Goal: Task Accomplishment & Management: Manage account settings

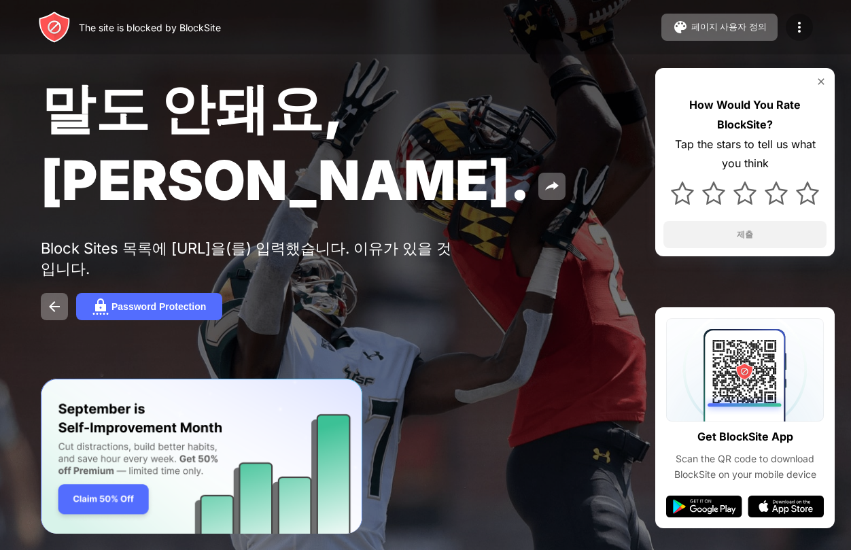
click at [804, 27] on img at bounding box center [800, 27] width 16 height 16
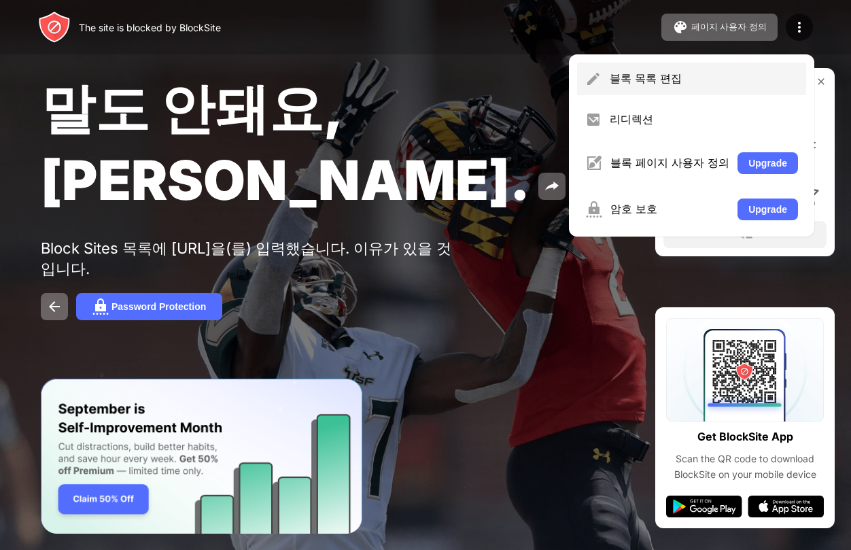
click at [651, 86] on div "블록 목록 편집" at bounding box center [704, 78] width 188 height 15
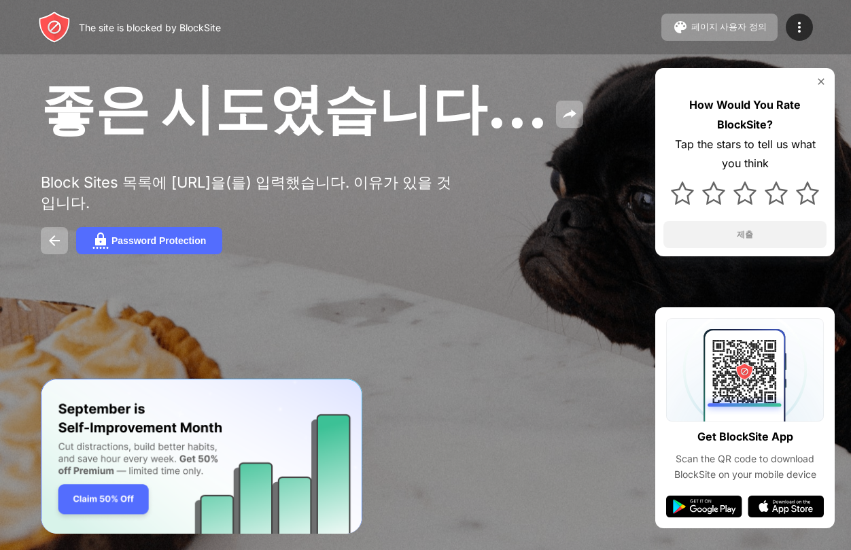
click at [822, 13] on div "The site is blocked by BlockSite 페이지 사용자 정의 블록 목록 편집 리디렉션 블록 페이지 사용자 정의 Upgrade…" at bounding box center [425, 27] width 851 height 54
click at [803, 35] on div at bounding box center [799, 27] width 27 height 27
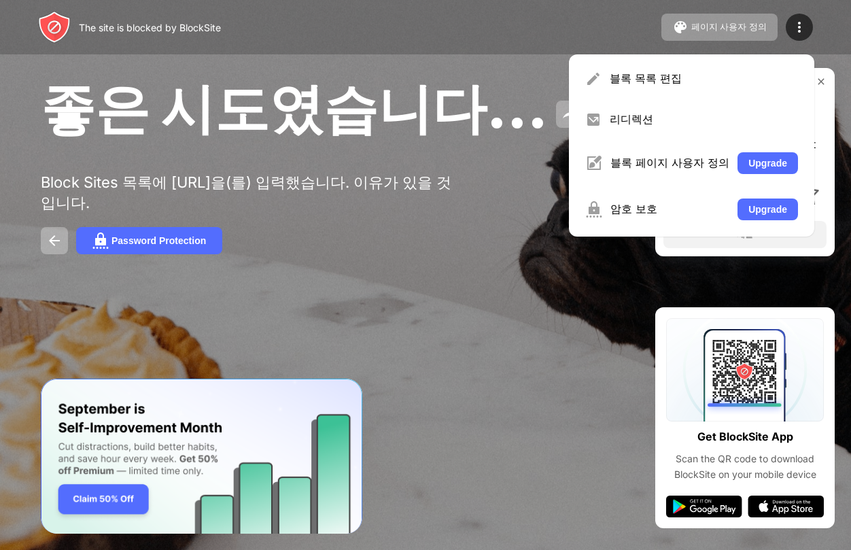
click at [713, 80] on div "블록 목록 편집" at bounding box center [704, 78] width 188 height 15
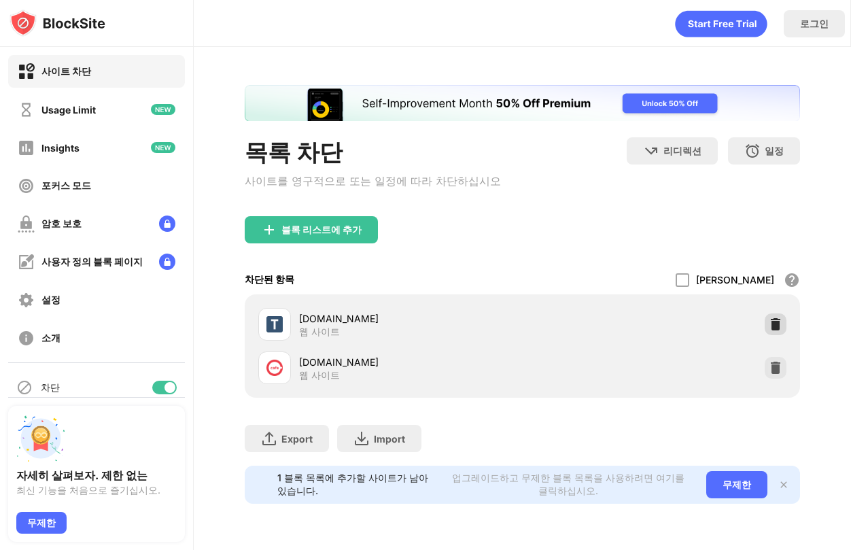
click at [769, 328] on img at bounding box center [776, 325] width 14 height 14
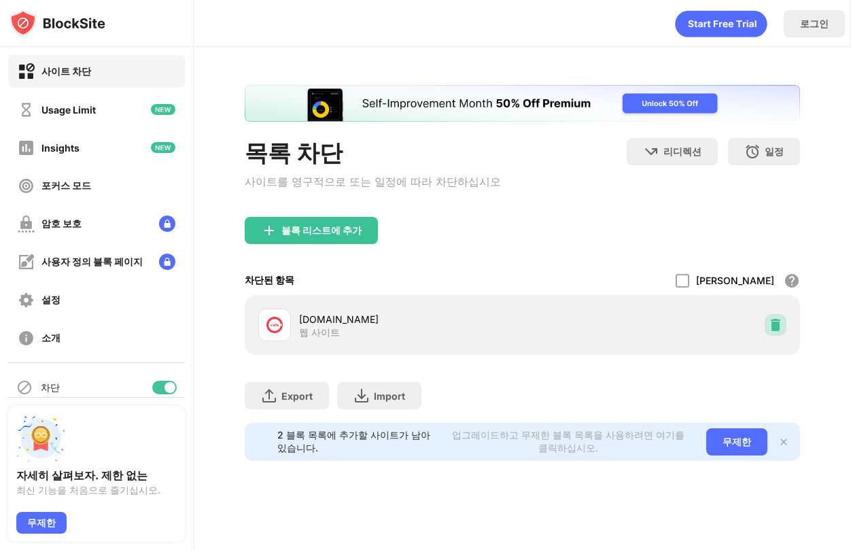
click at [768, 328] on div at bounding box center [776, 325] width 22 height 22
